Goal: Navigation & Orientation: Find specific page/section

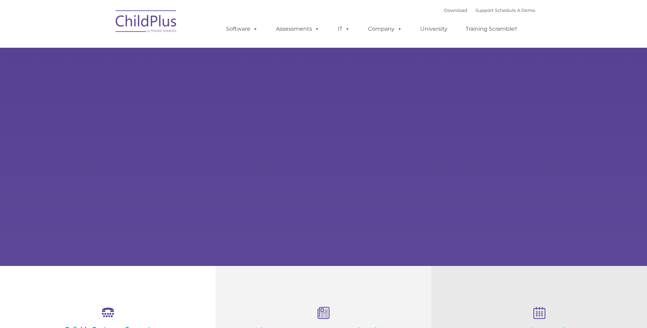
select select "MEDIUM"
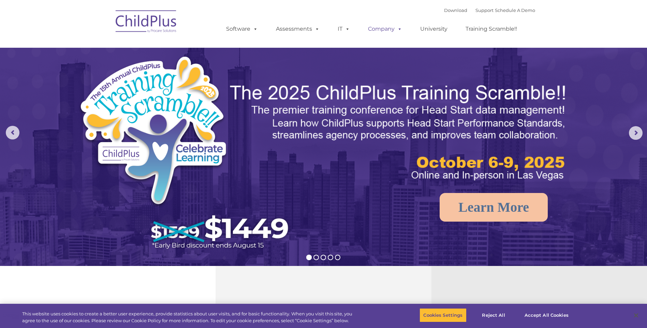
click at [381, 34] on link "Company" at bounding box center [385, 29] width 48 height 14
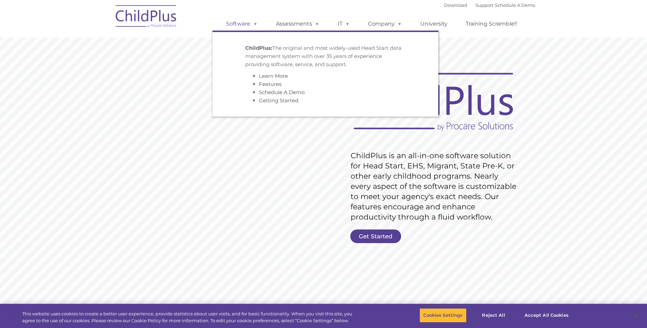
click at [242, 19] on link "Software" at bounding box center [241, 24] width 45 height 14
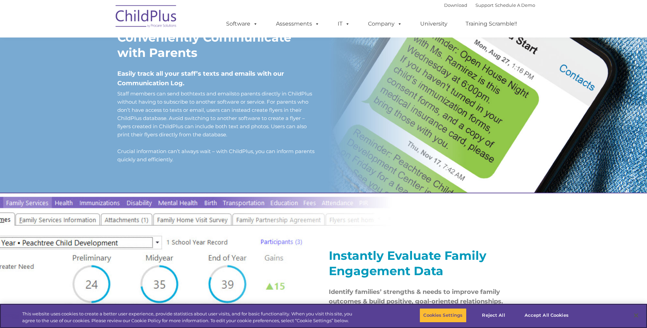
scroll to position [590, 0]
